Goal: Ask a question: Seek information or help from site administrators or community

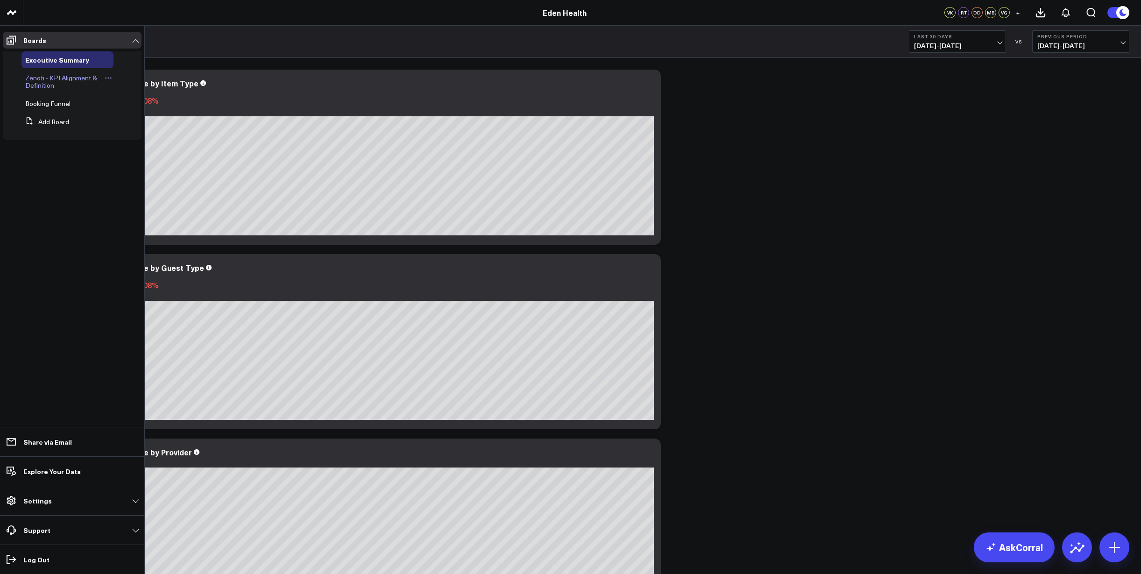
click at [68, 77] on span "Zenoti - KPI Alignment & Definition" at bounding box center [61, 81] width 72 height 16
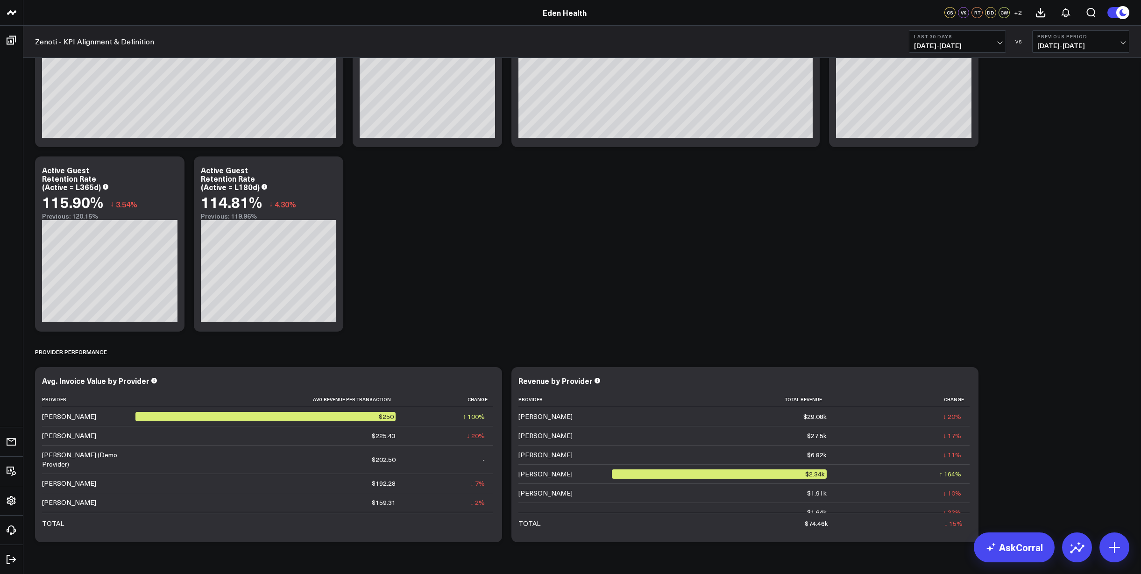
scroll to position [2075, 0]
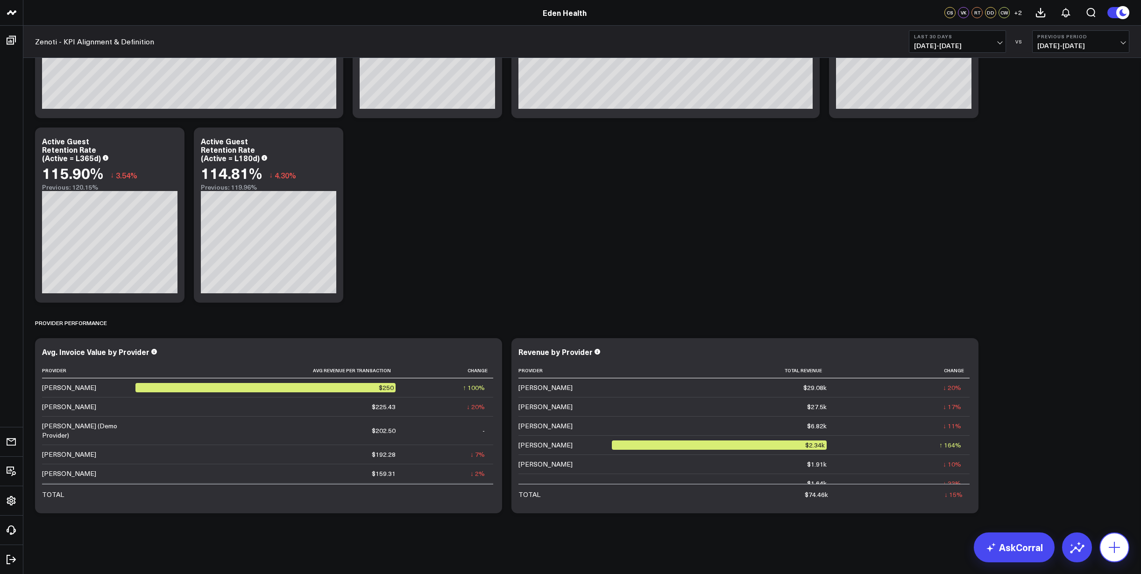
click at [1110, 544] on icon at bounding box center [1114, 547] width 15 height 15
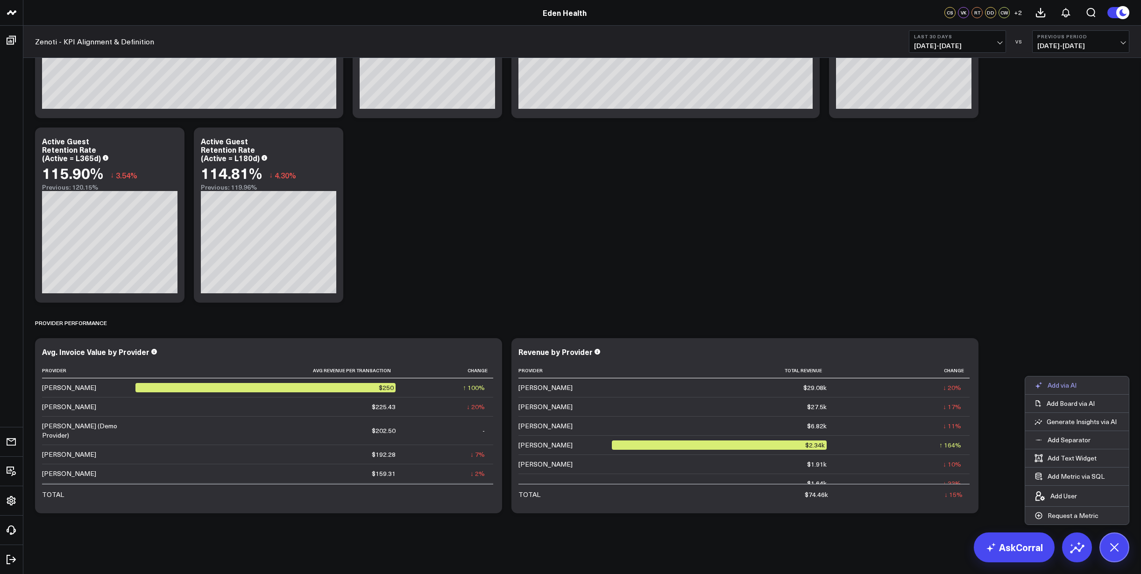
click at [1064, 385] on p "Add via AI" at bounding box center [1061, 385] width 29 height 8
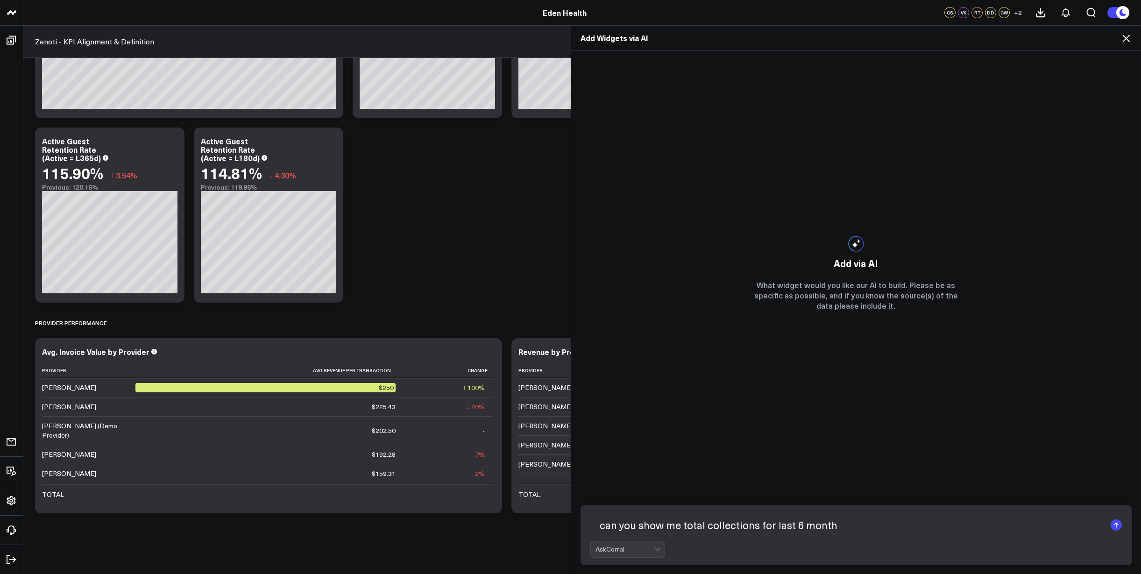
type textarea "can you show me total collections for last 6 months"
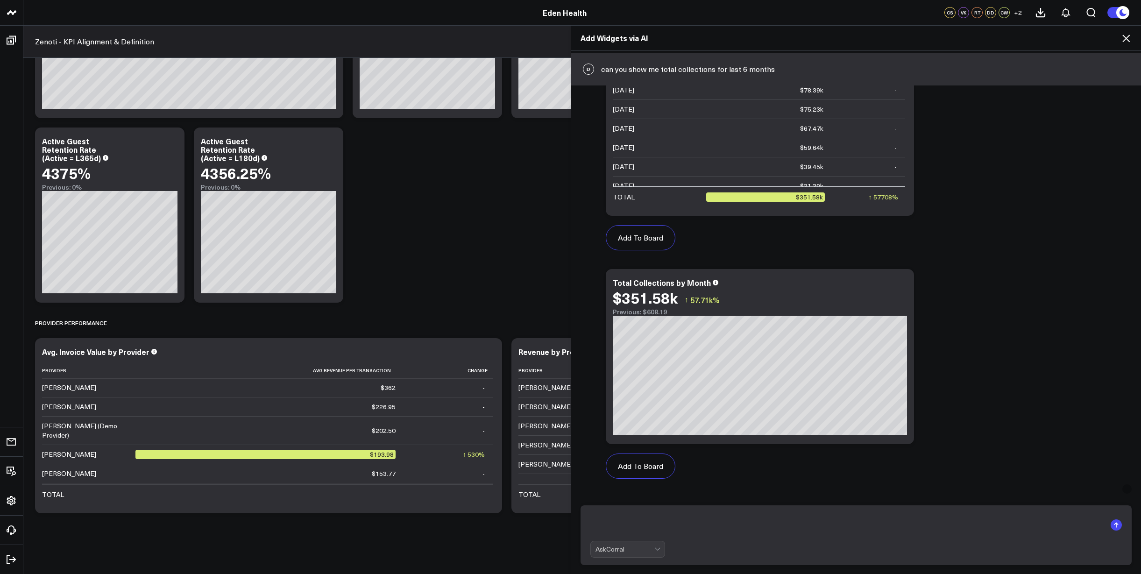
scroll to position [115, 0]
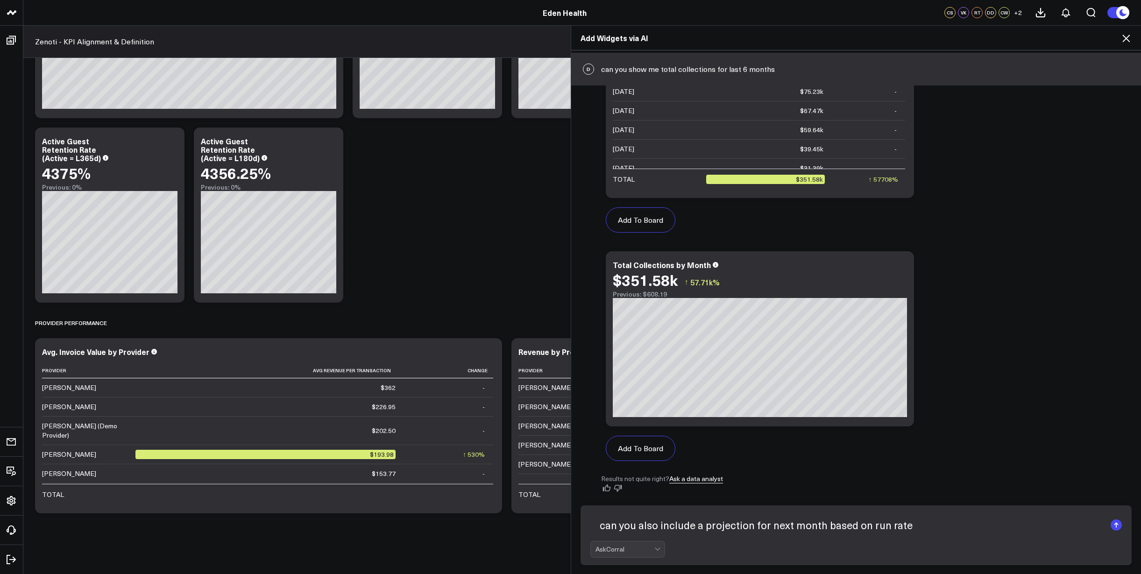
type textarea "can you also include a projection for next month based on run rate?"
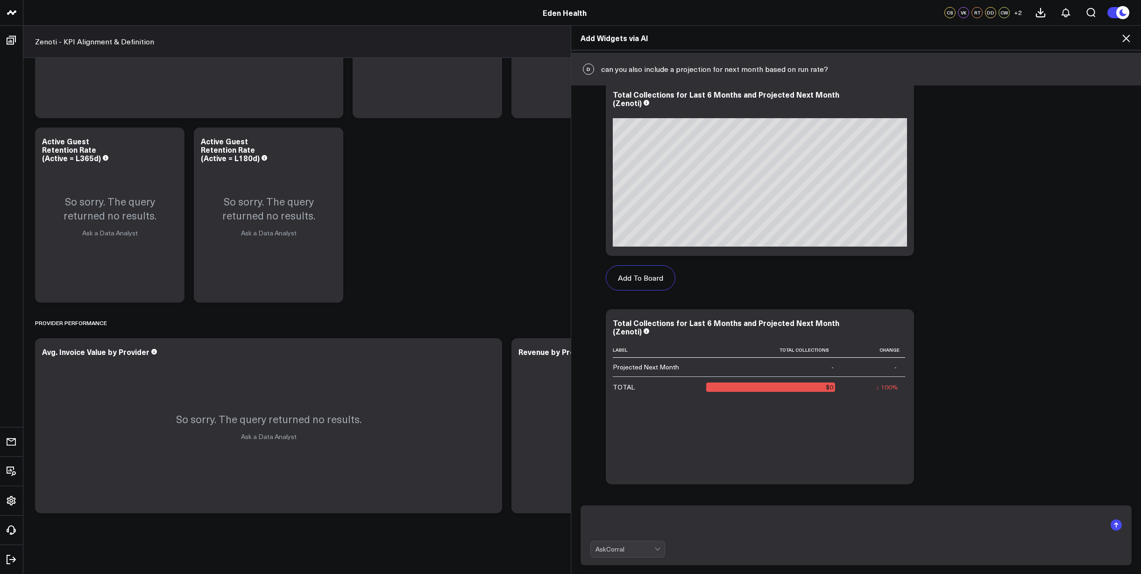
scroll to position [667, 0]
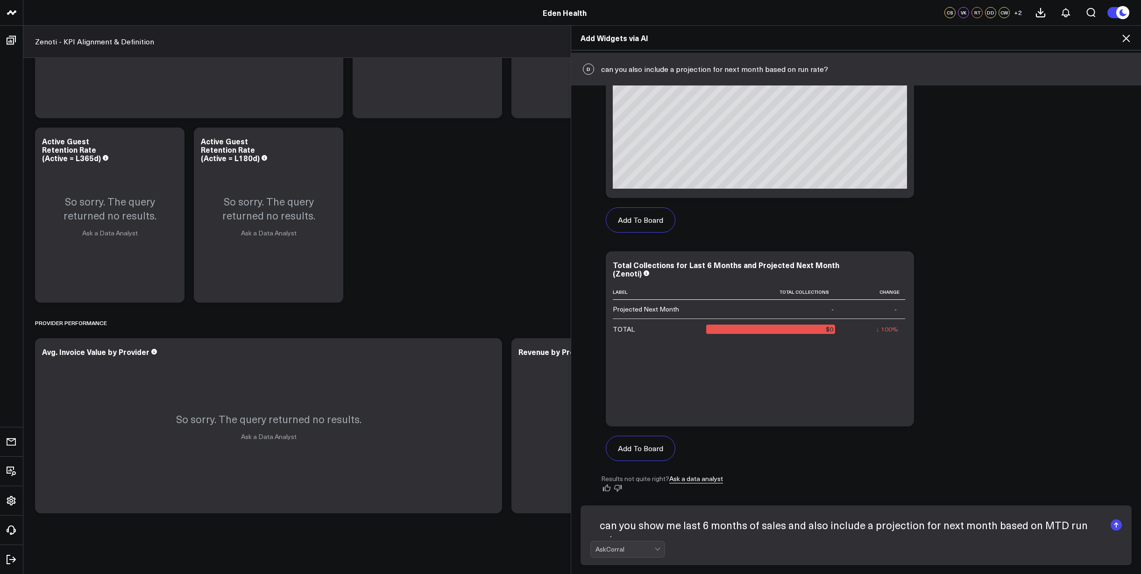
type textarea "can you show me last 6 months of sales and also include a projection for next m…"
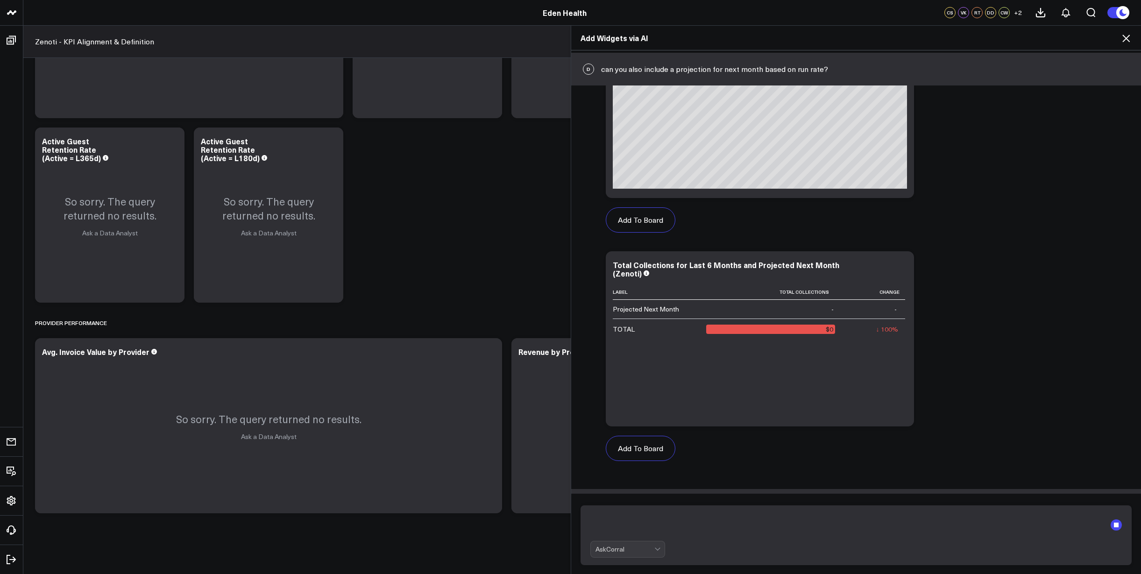
scroll to position [734, 0]
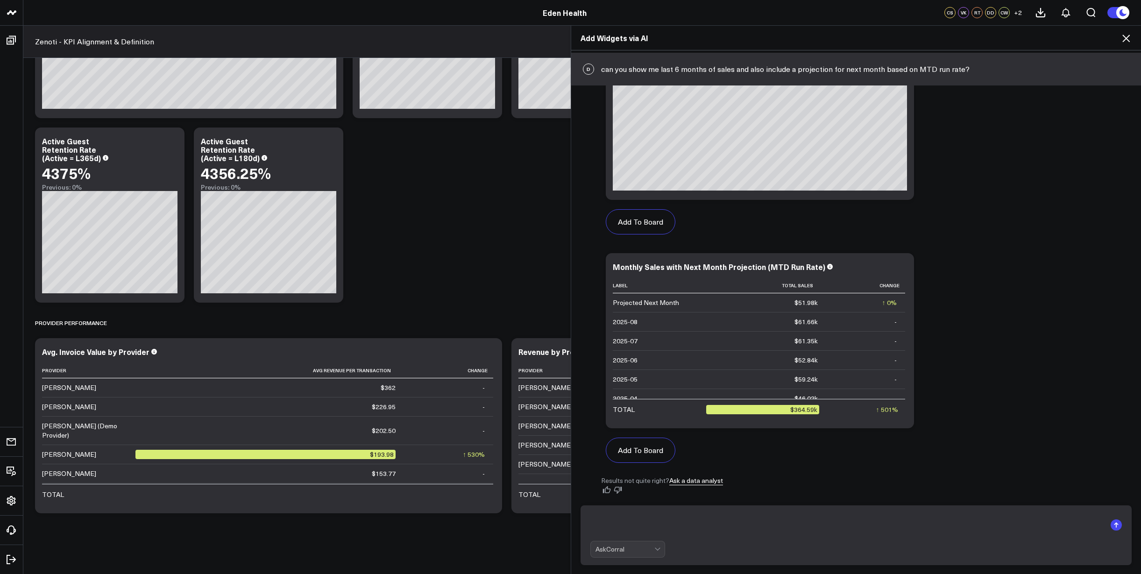
scroll to position [1218, 0]
click at [1127, 40] on icon at bounding box center [1125, 38] width 11 height 11
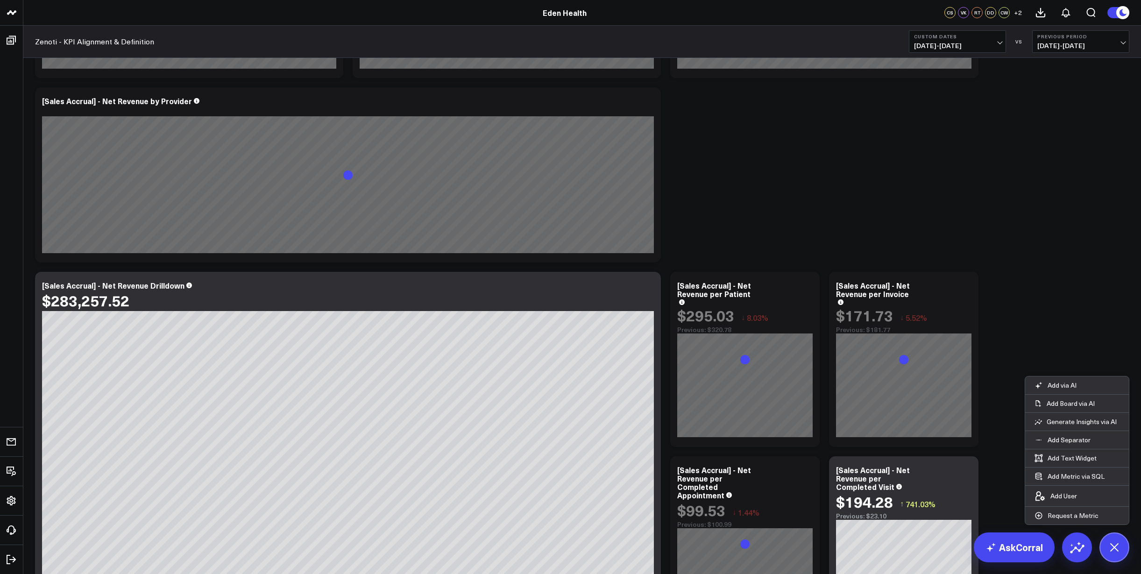
scroll to position [0, 0]
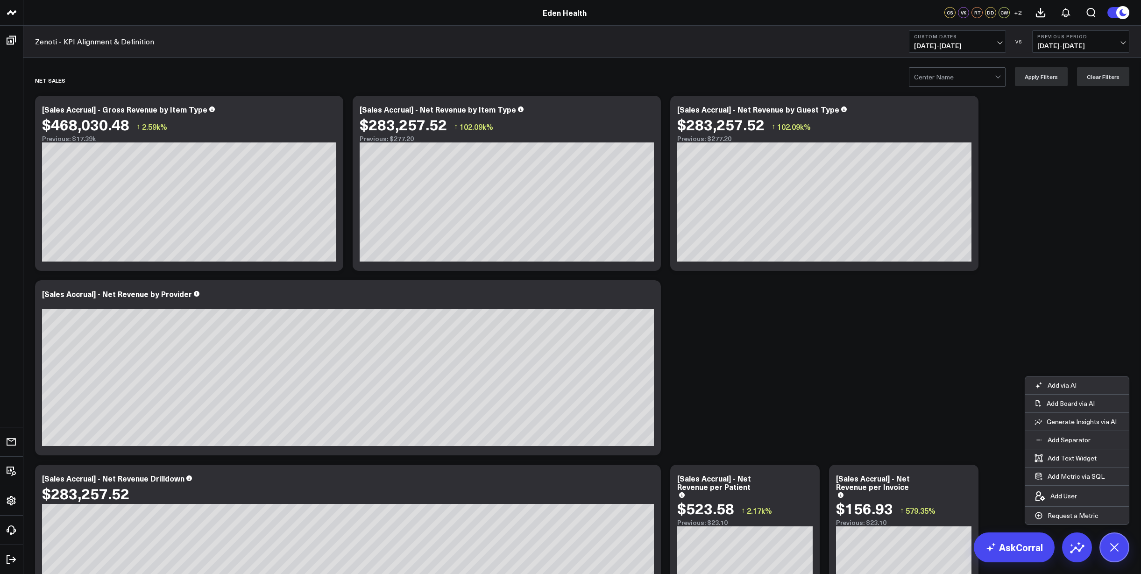
click at [1114, 43] on span "[DATE] - [DATE]" at bounding box center [1080, 45] width 87 height 7
click at [1075, 116] on link "No Comparison" at bounding box center [1080, 116] width 96 height 18
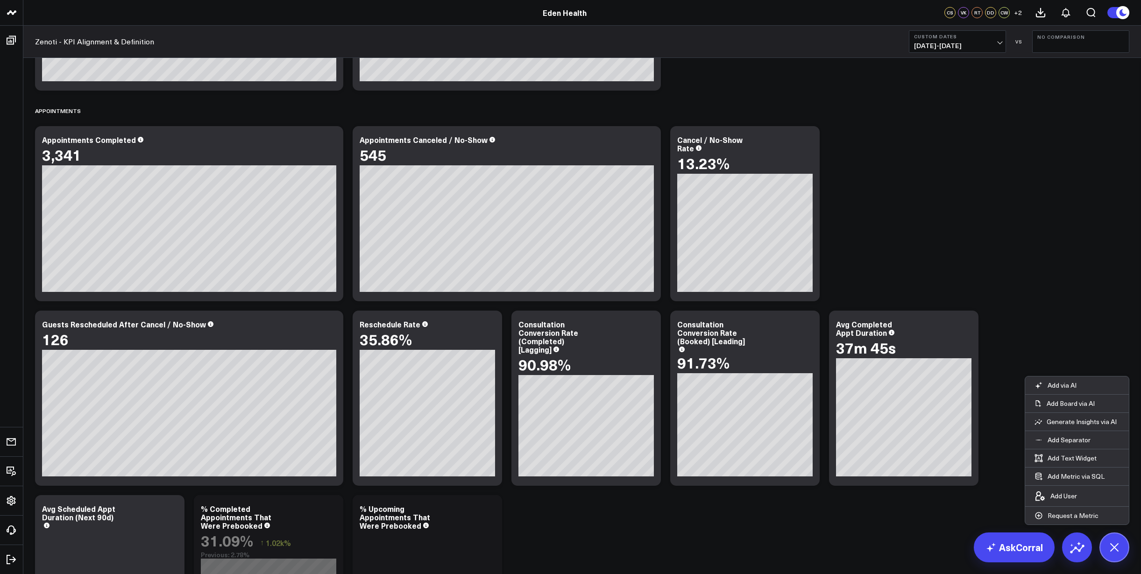
scroll to position [1327, 0]
